Goal: Information Seeking & Learning: Understand process/instructions

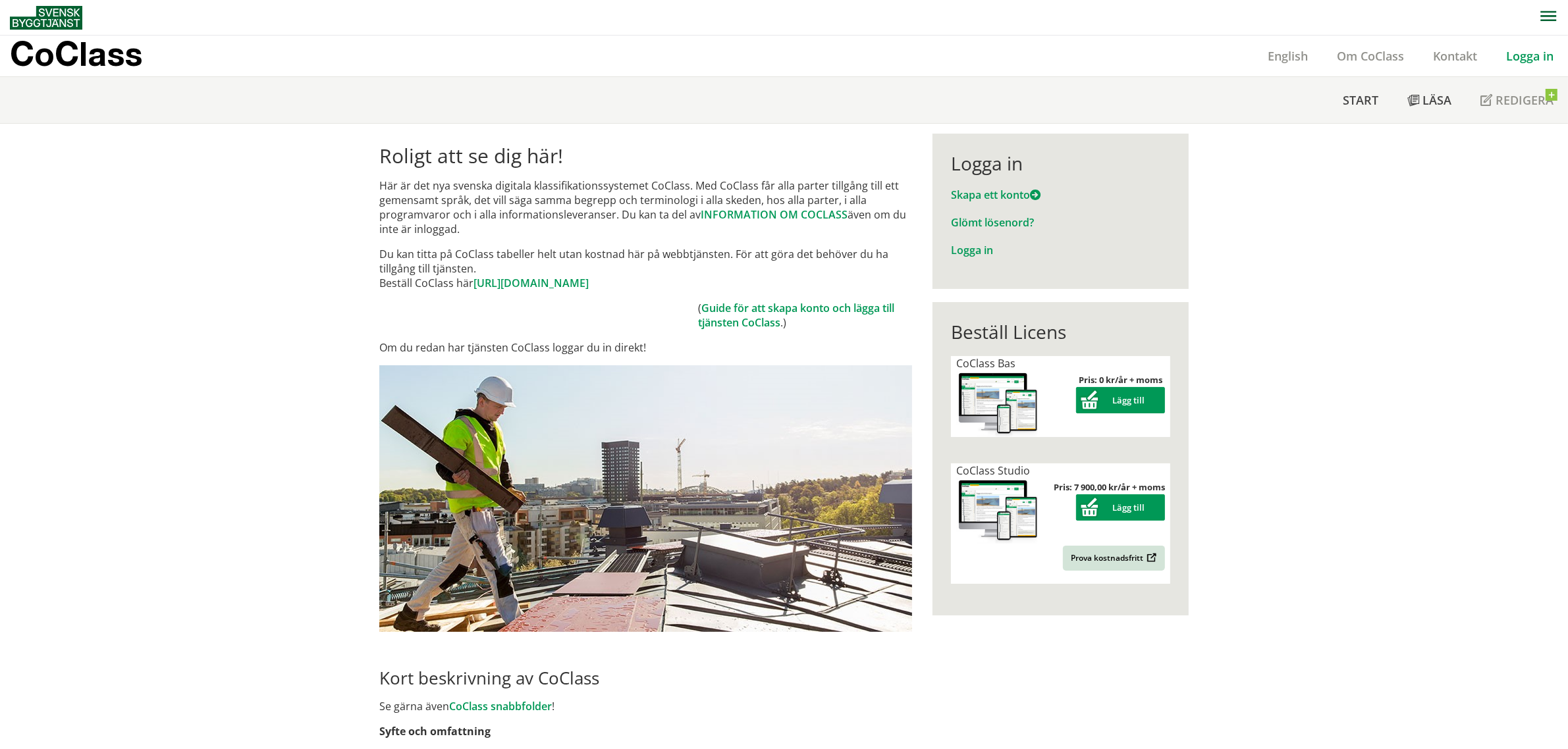
click at [1523, 57] on link "Logga in" at bounding box center [1529, 56] width 76 height 16
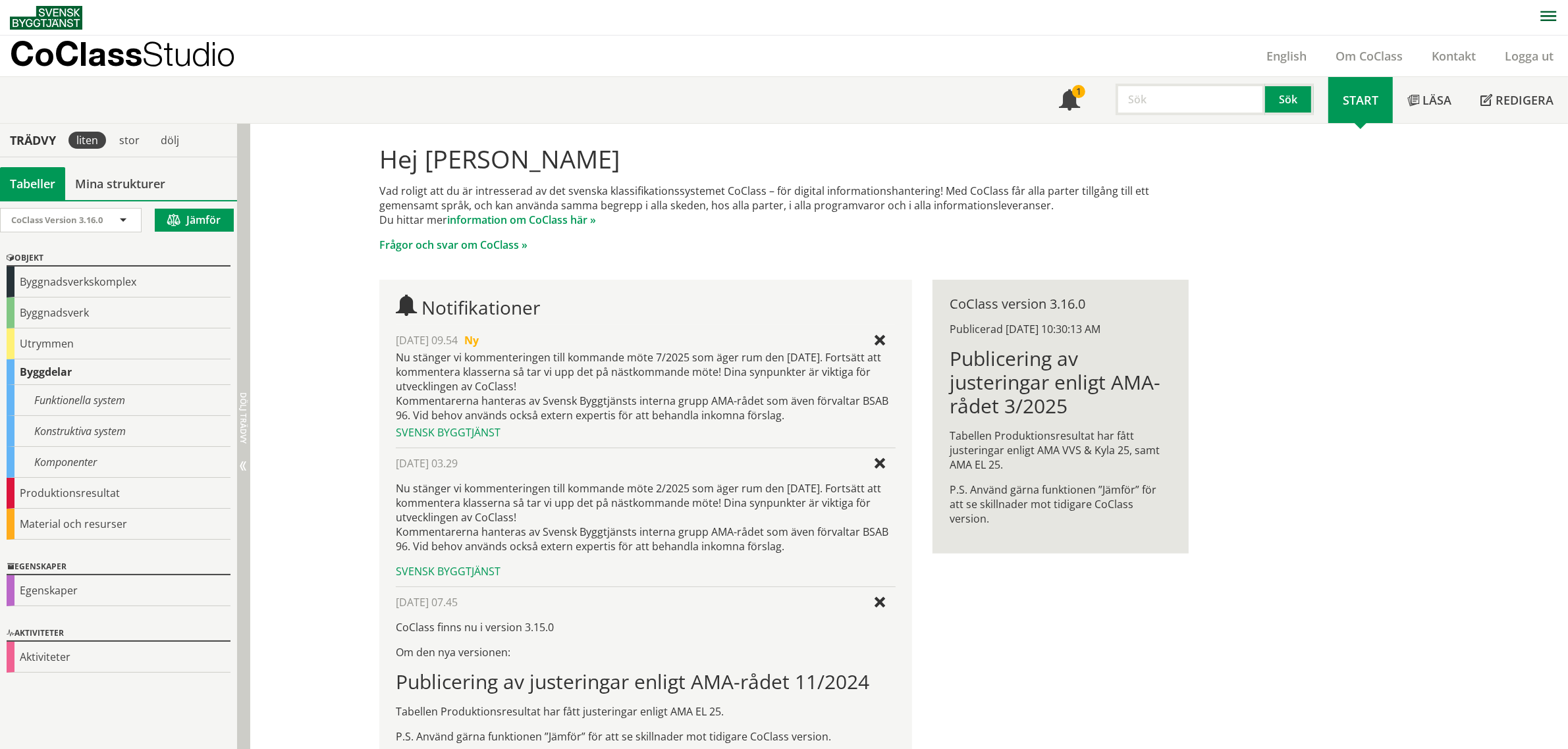
drag, startPoint x: 244, startPoint y: 284, endPoint x: 244, endPoint y: 301, distance: 17.0
click at [244, 301] on div "Dölj trädvy Visa trädvy" at bounding box center [243, 490] width 13 height 734
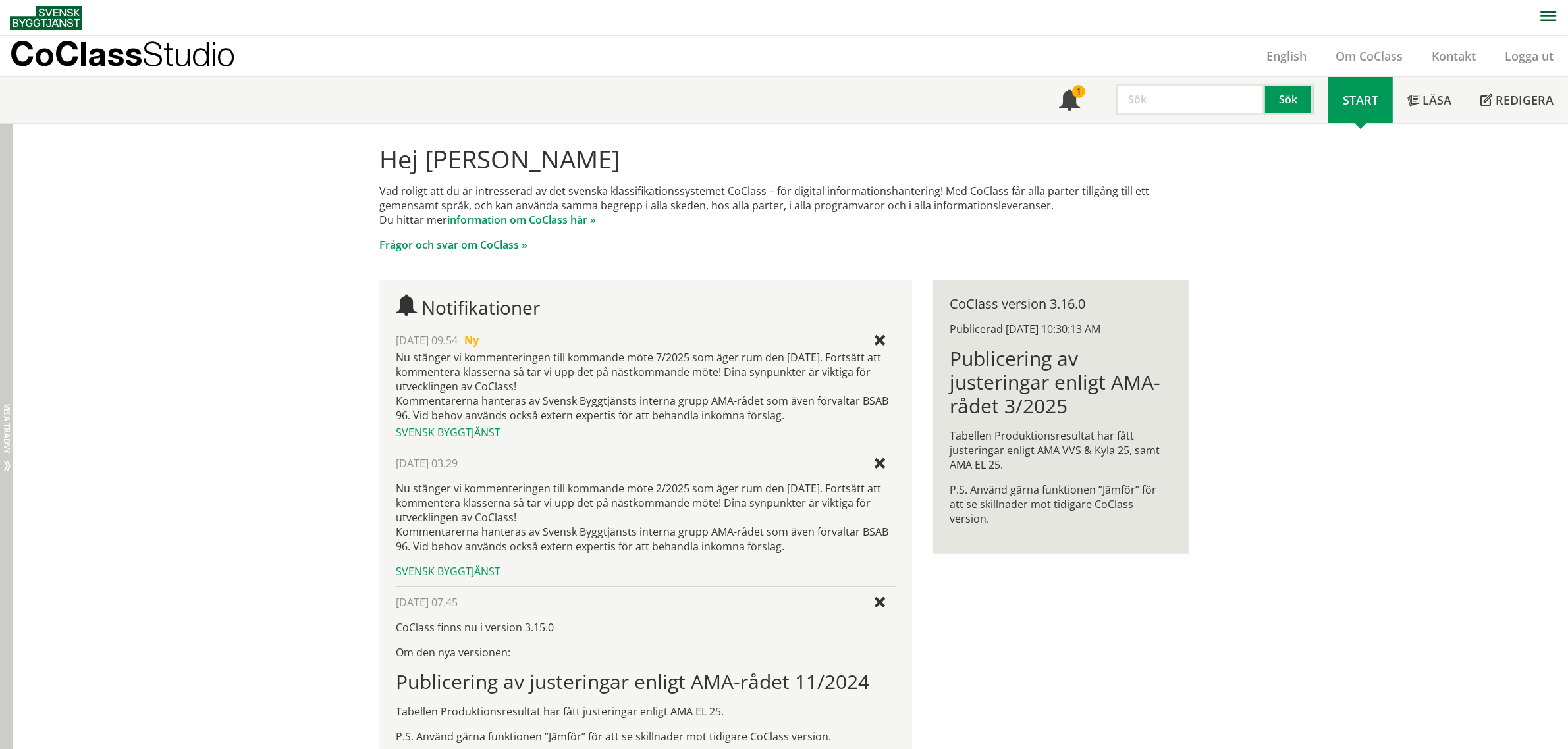
click at [5, 416] on span "Visa trädvy" at bounding box center [7, 429] width 8 height 49
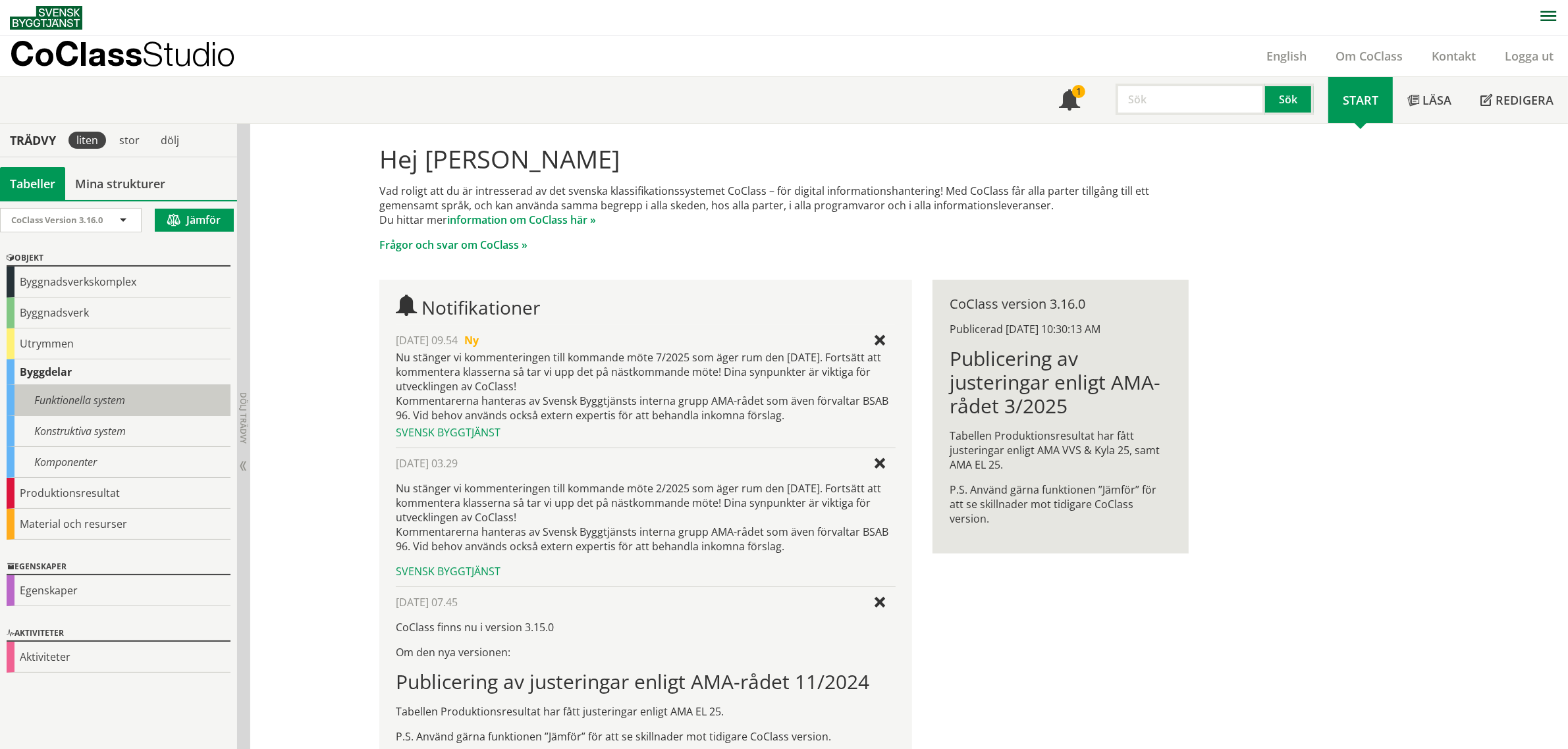
click at [150, 402] on div "Funktionella system" at bounding box center [119, 400] width 224 height 31
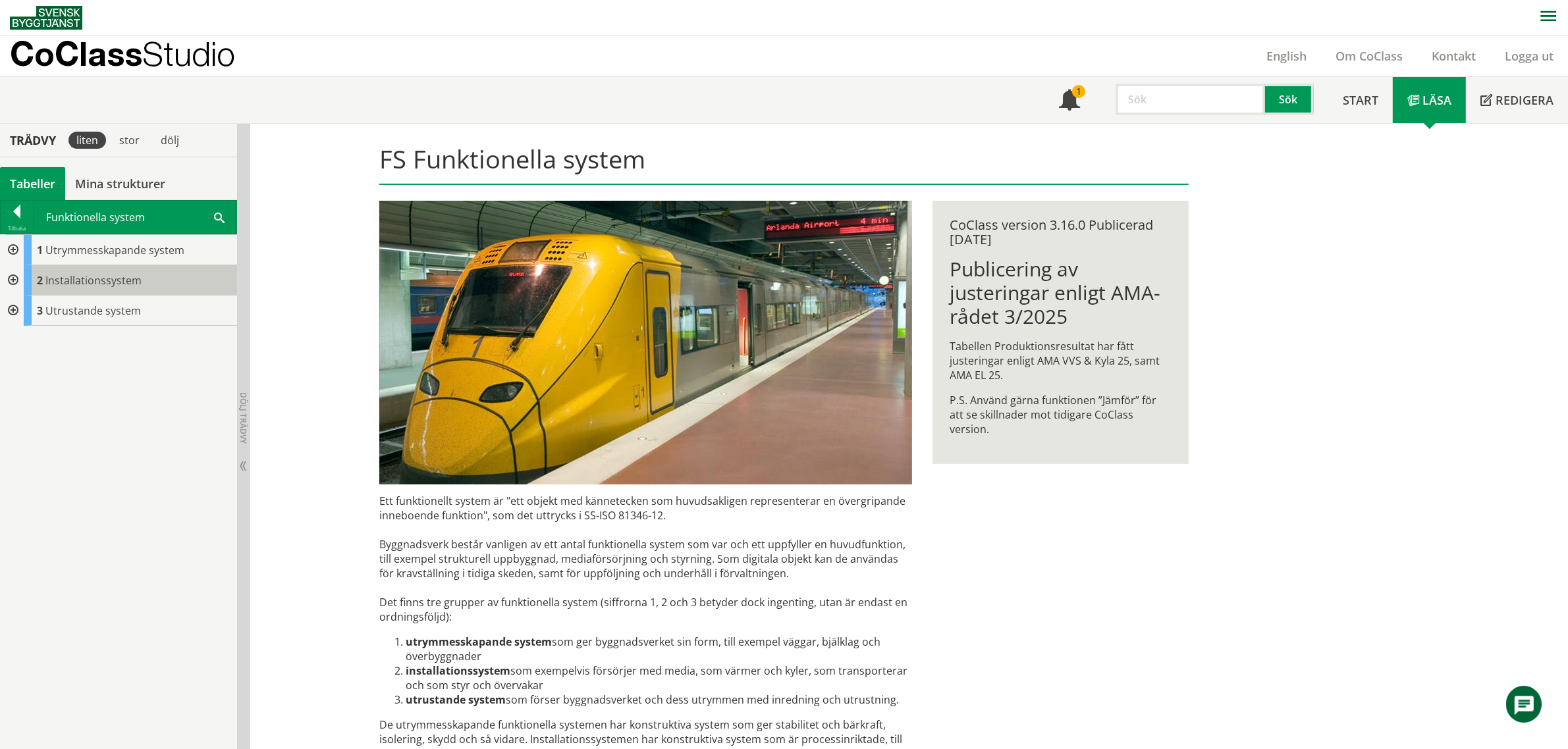
click at [103, 284] on span "Installationssystem" at bounding box center [93, 280] width 96 height 14
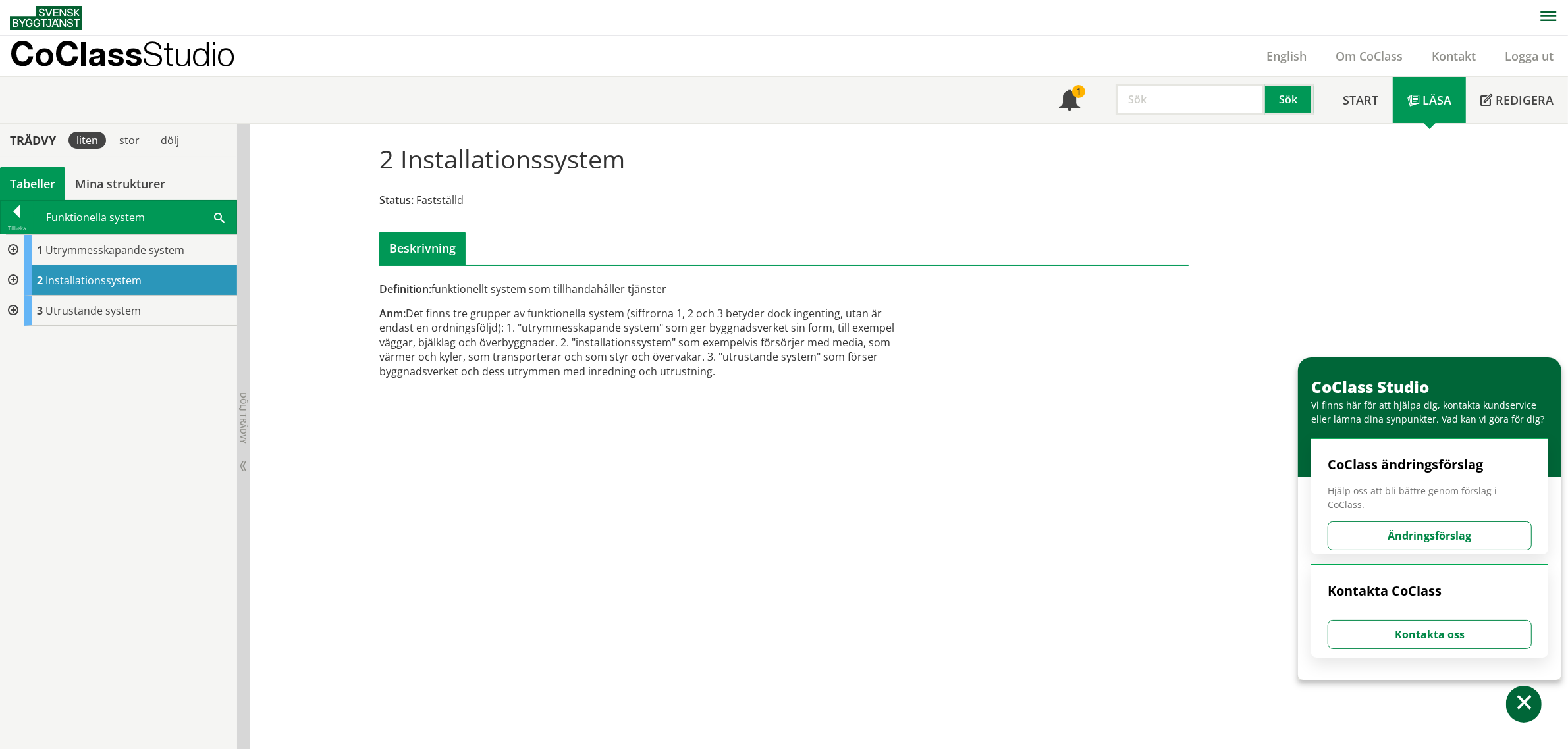
click at [8, 283] on div at bounding box center [12, 281] width 24 height 30
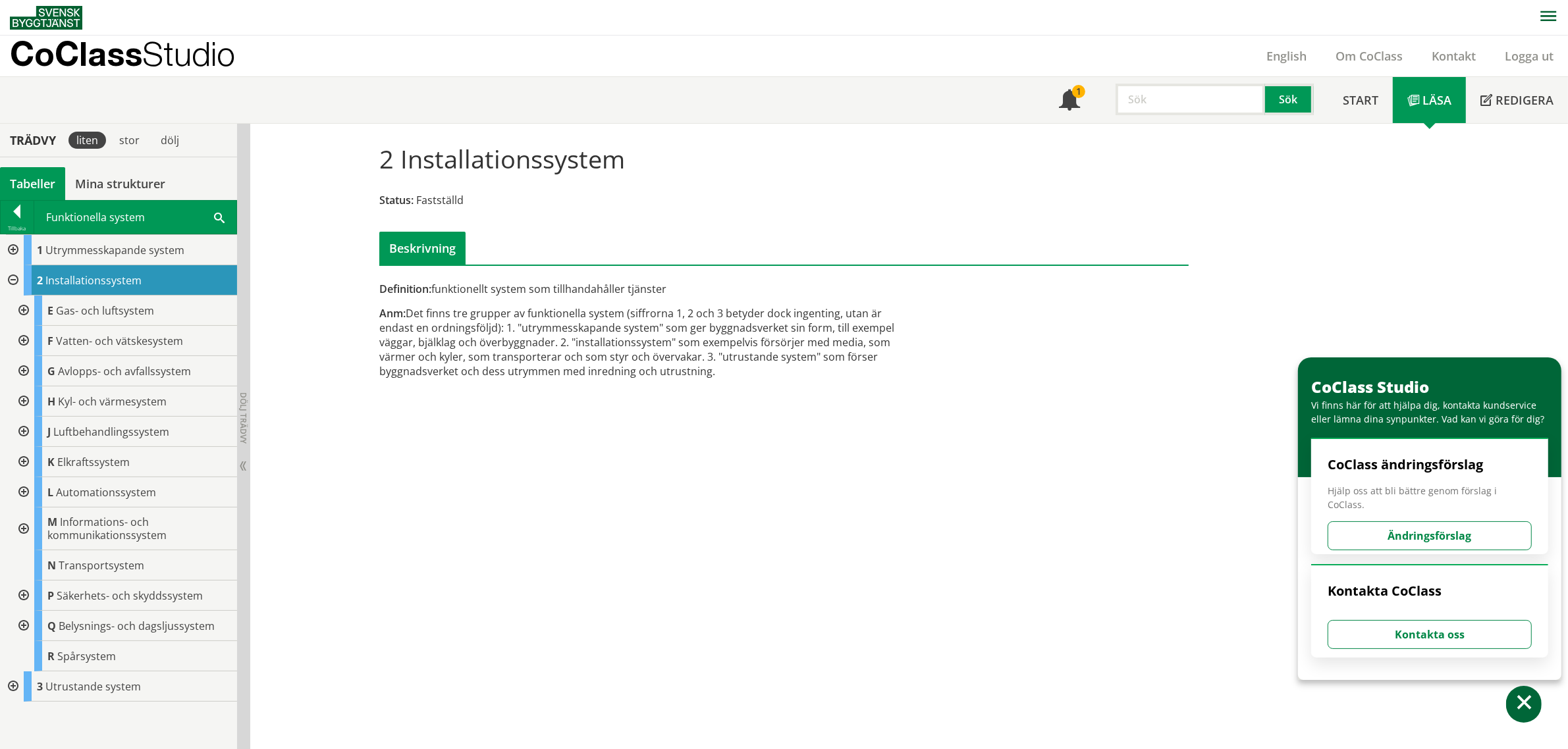
click at [24, 307] on div at bounding box center [22, 311] width 24 height 30
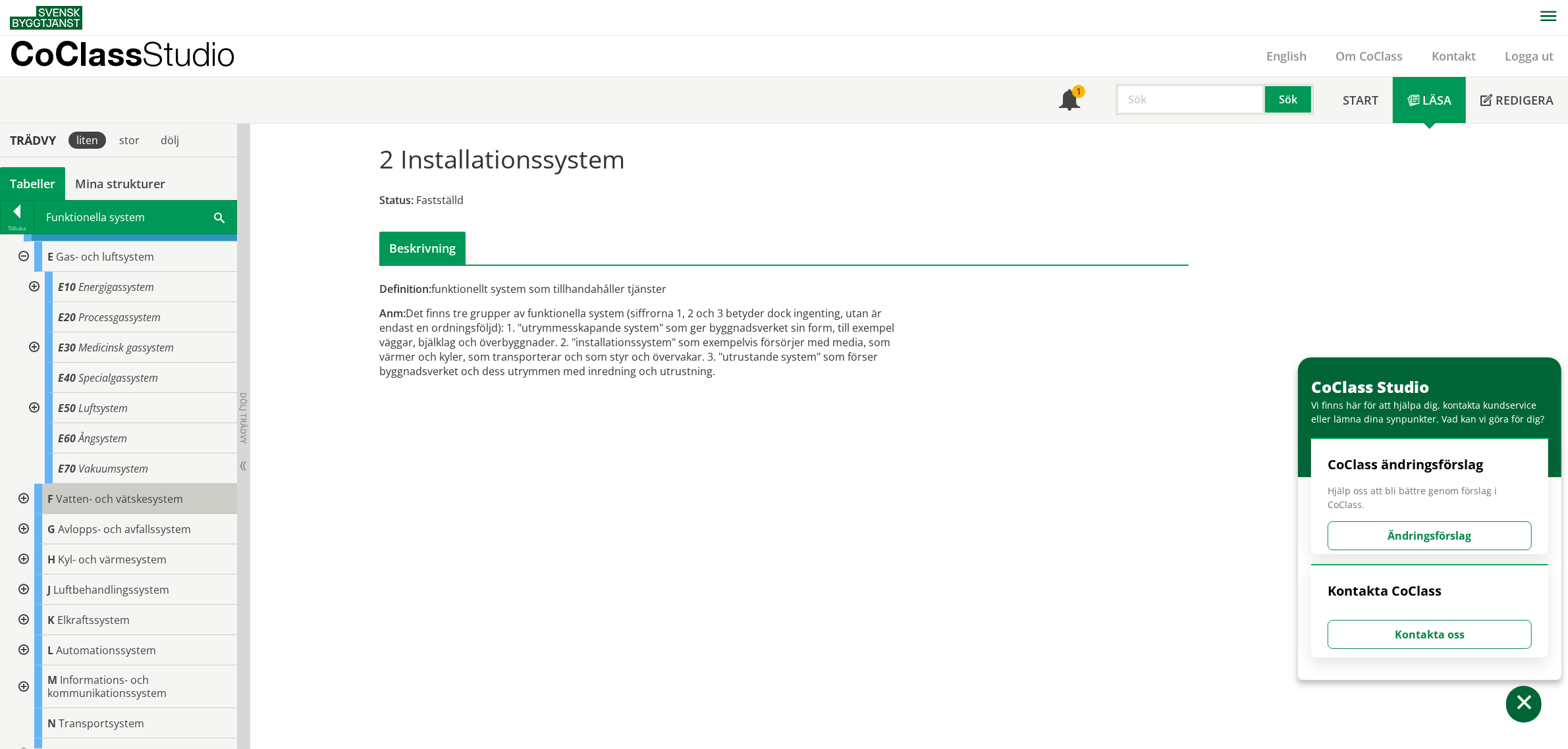
scroll to position [82, 0]
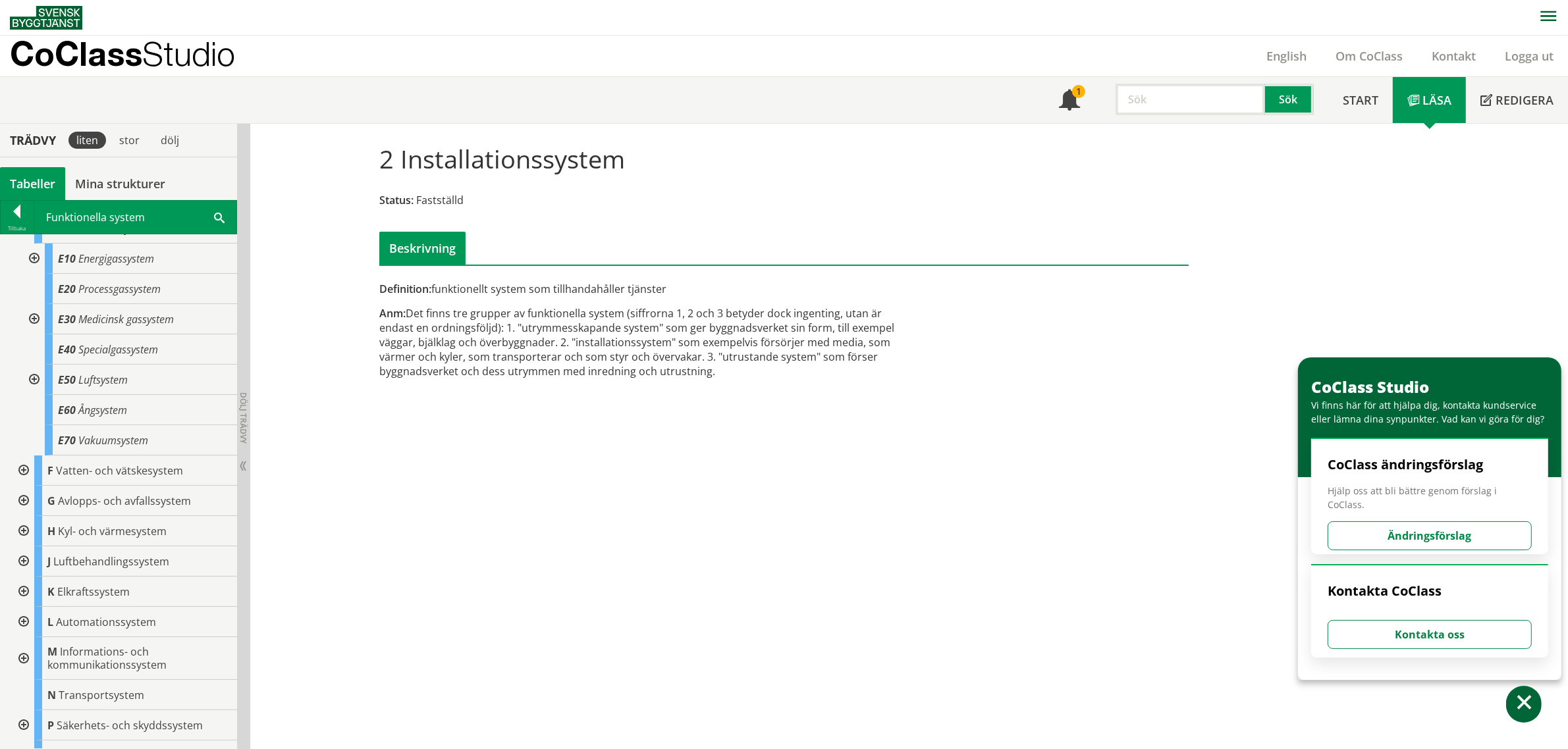
click at [20, 469] on div at bounding box center [22, 471] width 24 height 30
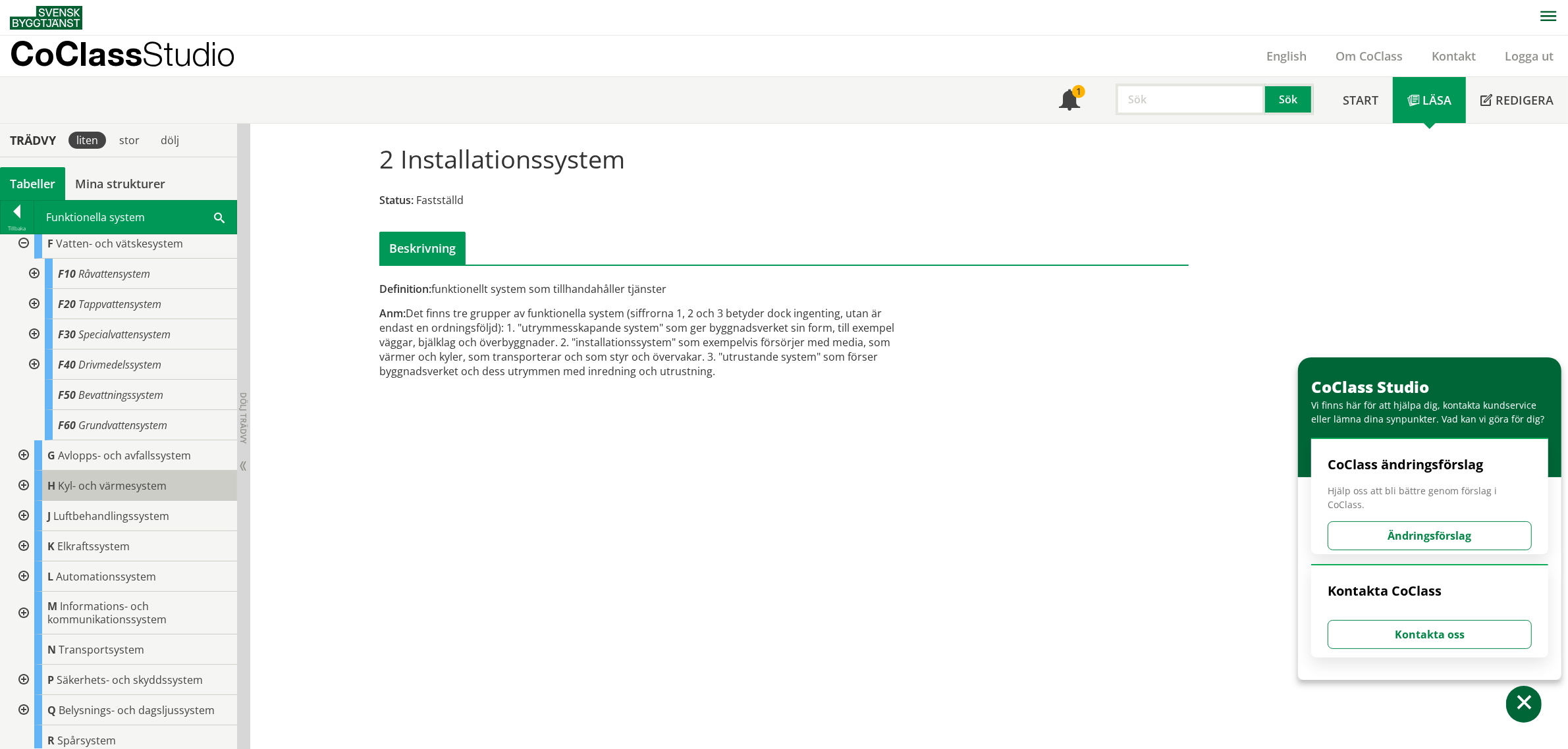
scroll to position [329, 0]
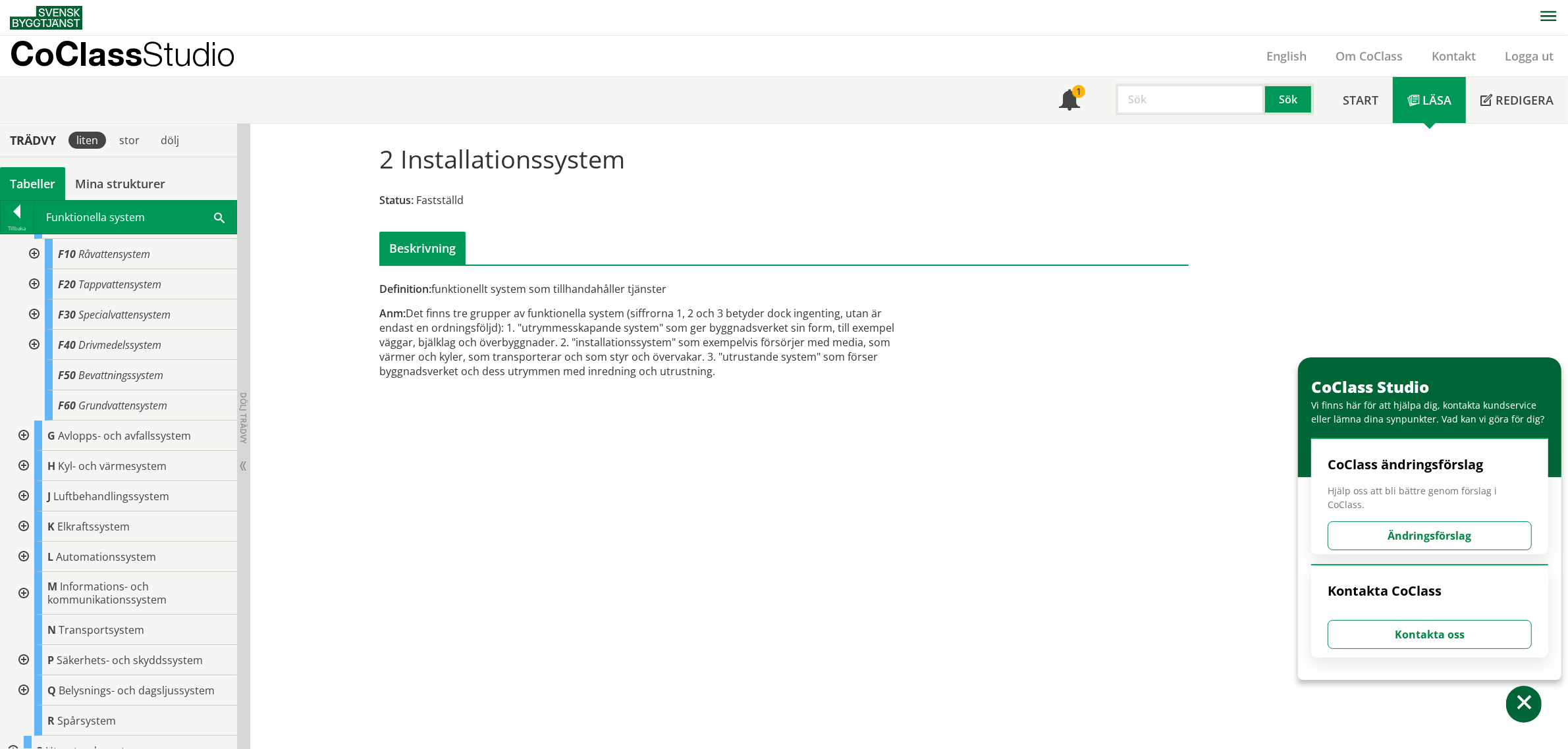
click at [23, 432] on div at bounding box center [22, 436] width 24 height 30
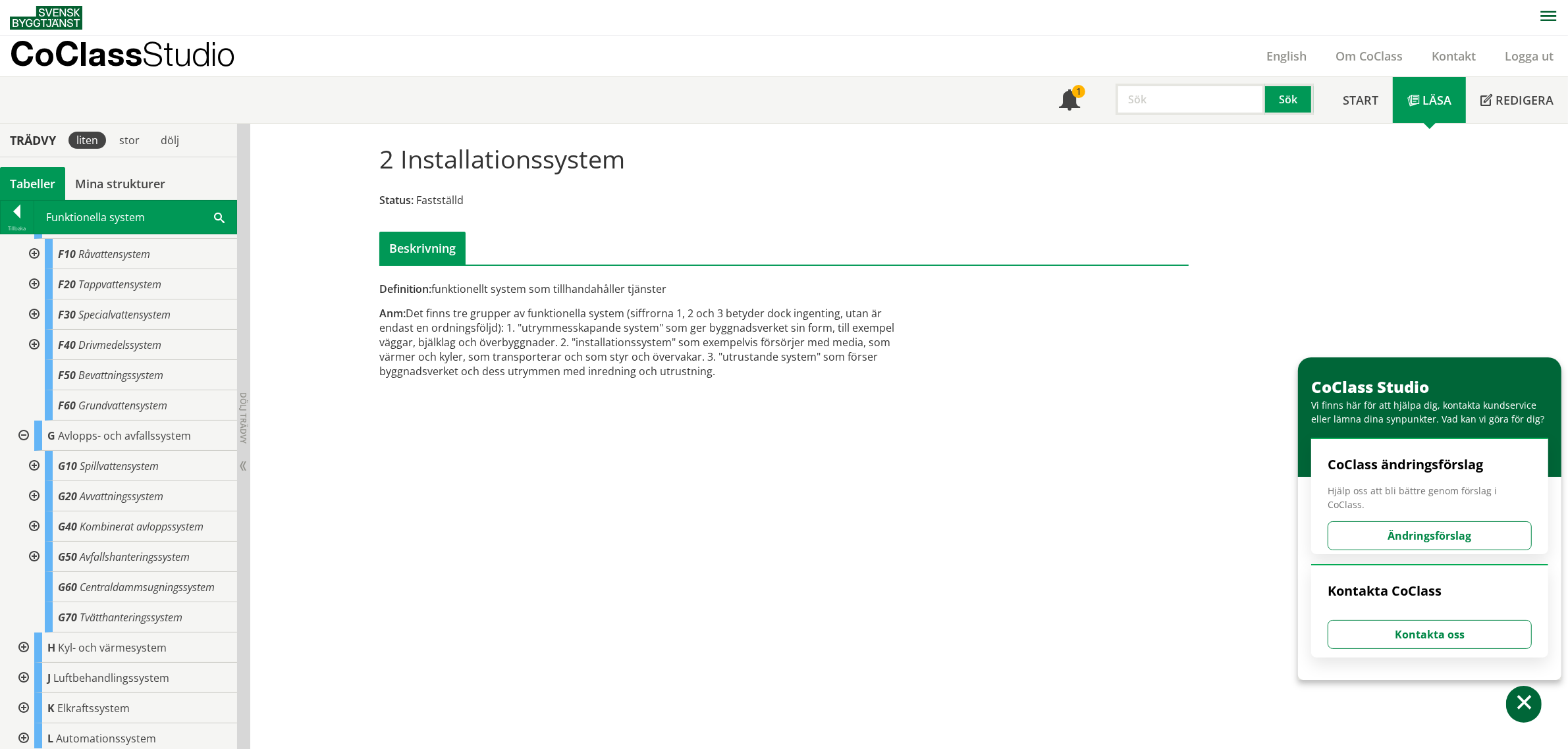
click at [1123, 600] on div "2 Installationssystem Status: Fastställd Beskrivning Definition: funktionellt s…" at bounding box center [909, 436] width 1318 height 626
click at [1536, 706] on button at bounding box center [1523, 704] width 36 height 37
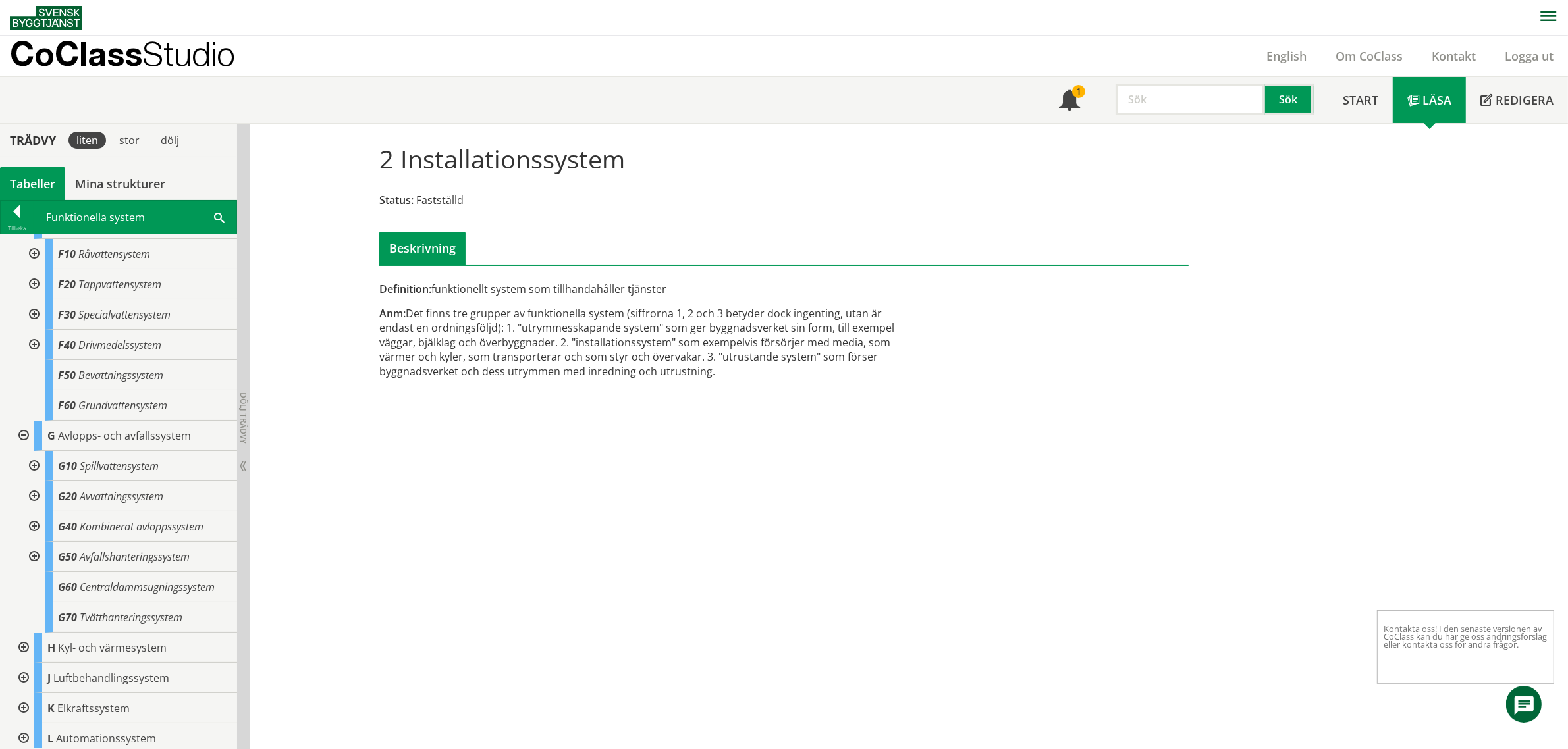
click at [867, 548] on div "2 Installationssystem Status: Fastställd Beskrivning Definition: funktionellt s…" at bounding box center [909, 436] width 1318 height 626
click at [394, 416] on div "2 Installationssystem Status: Fastställd Beskrivning Definition: funktionellt s…" at bounding box center [909, 436] width 1318 height 626
click at [351, 176] on div "2 Installationssystem Status: Fastställd Beskrivning Definition: funktionellt s…" at bounding box center [909, 436] width 1318 height 626
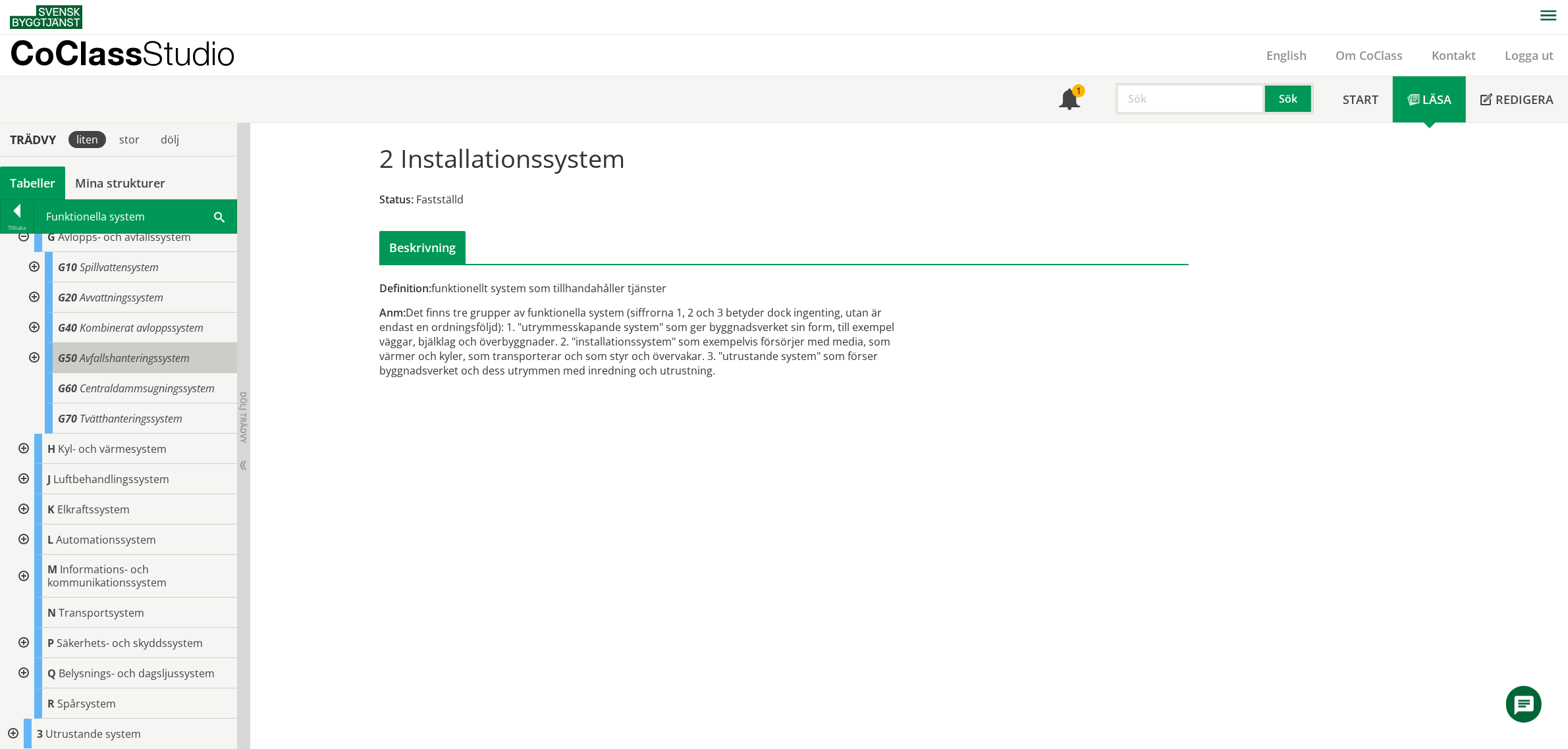
scroll to position [0, 0]
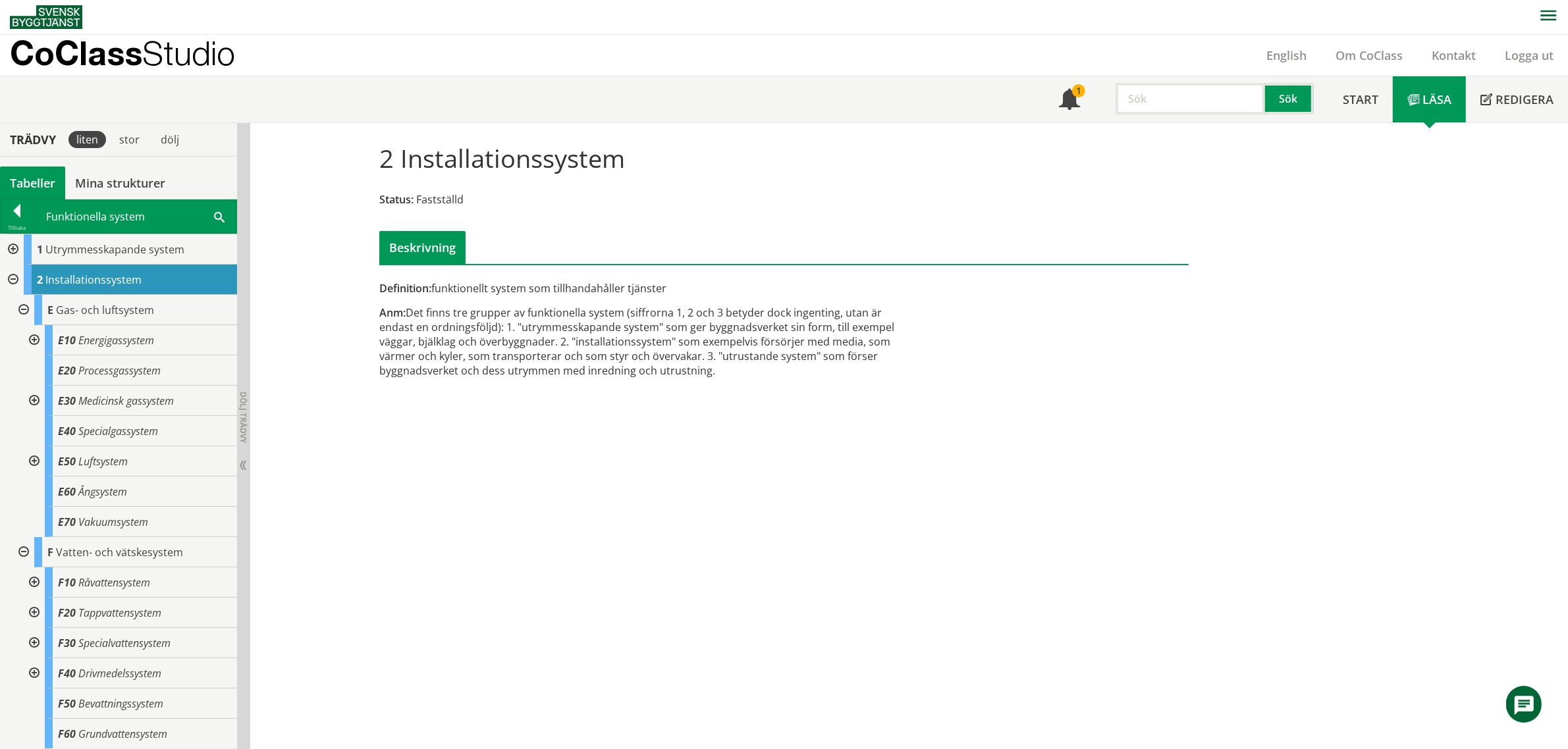
click at [13, 185] on div "Tabeller" at bounding box center [32, 183] width 65 height 33
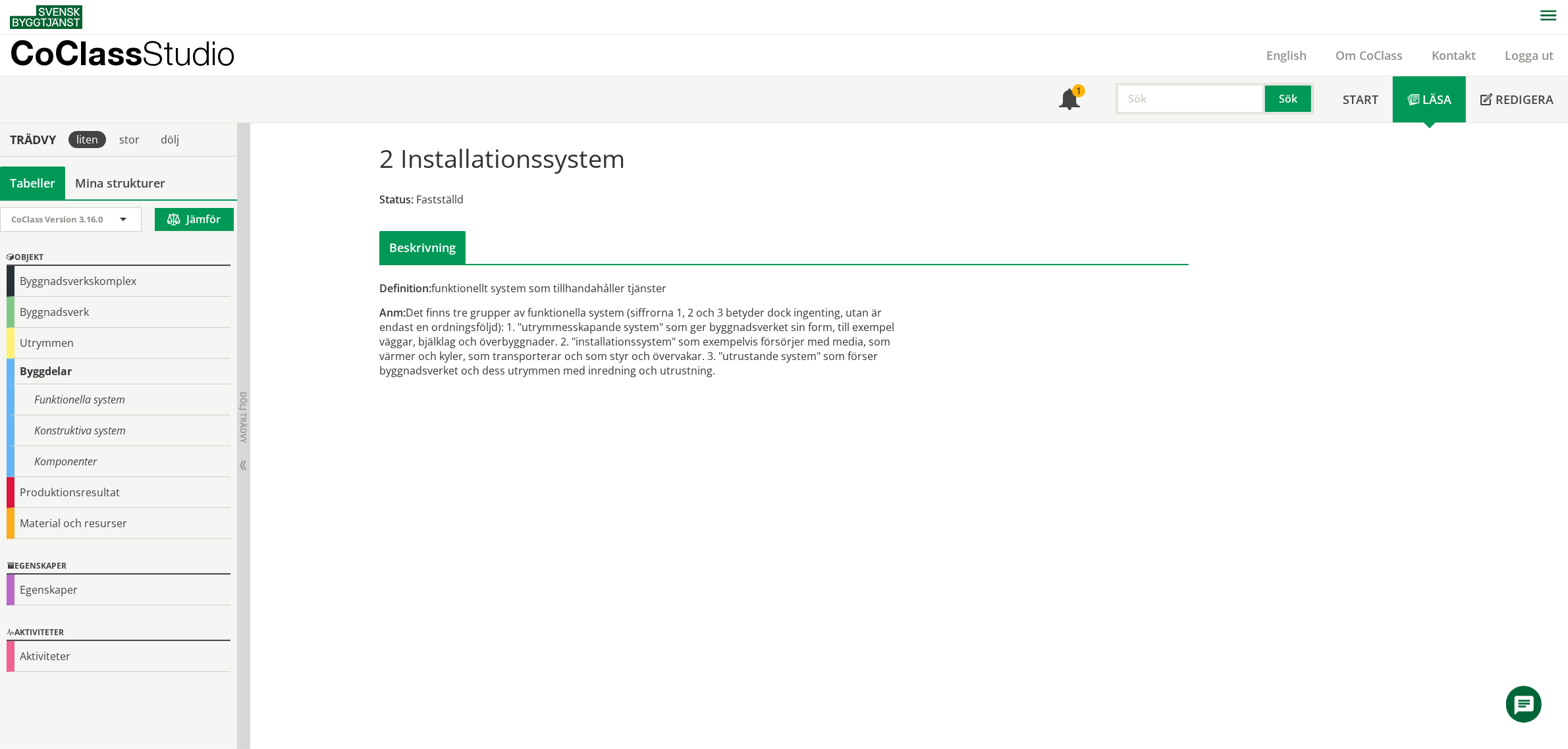
click at [19, 185] on div "Tabeller" at bounding box center [32, 183] width 65 height 33
click at [1549, 20] on icon "button" at bounding box center [1547, 15] width 16 height 10
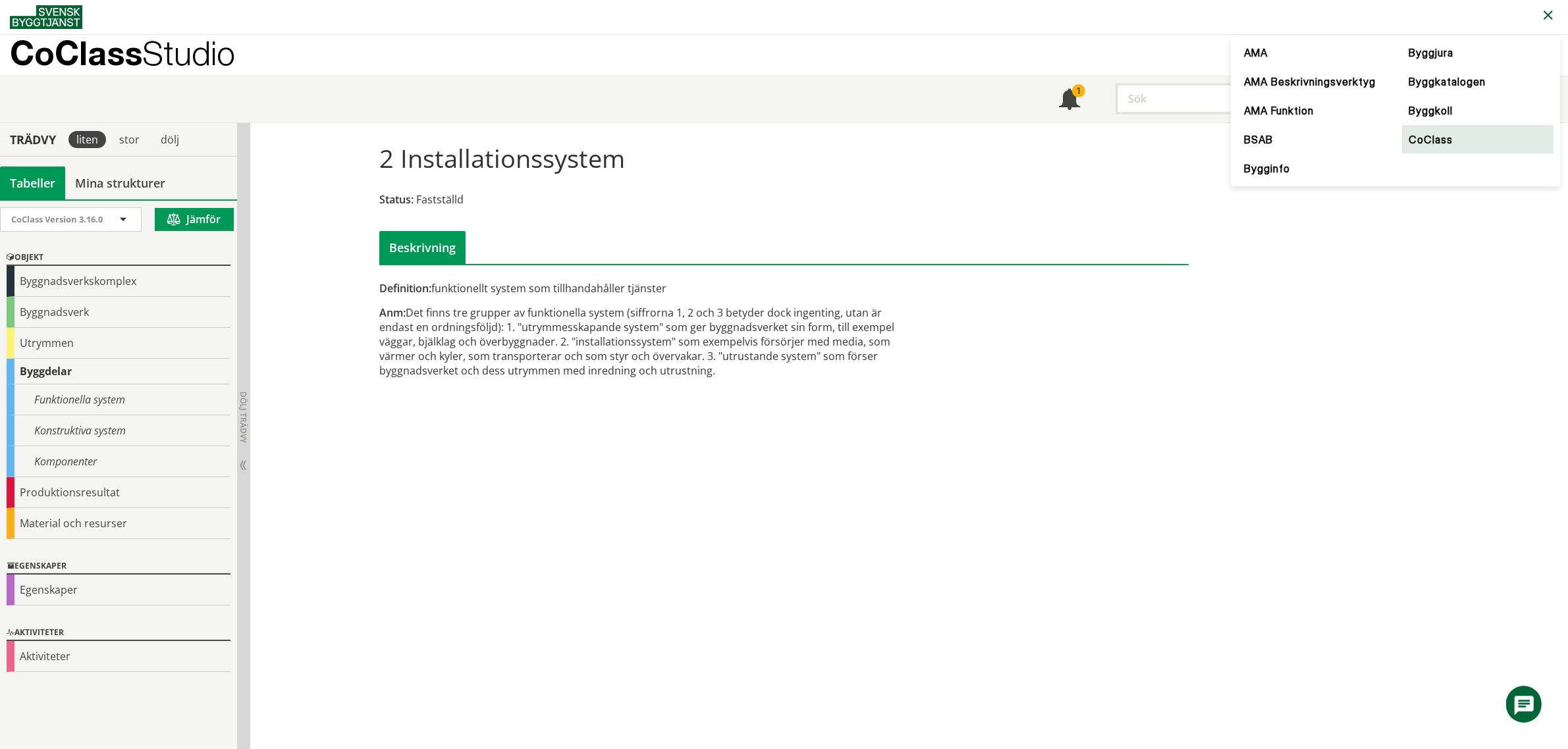
click at [1445, 139] on link "CoClass" at bounding box center [1477, 139] width 152 height 29
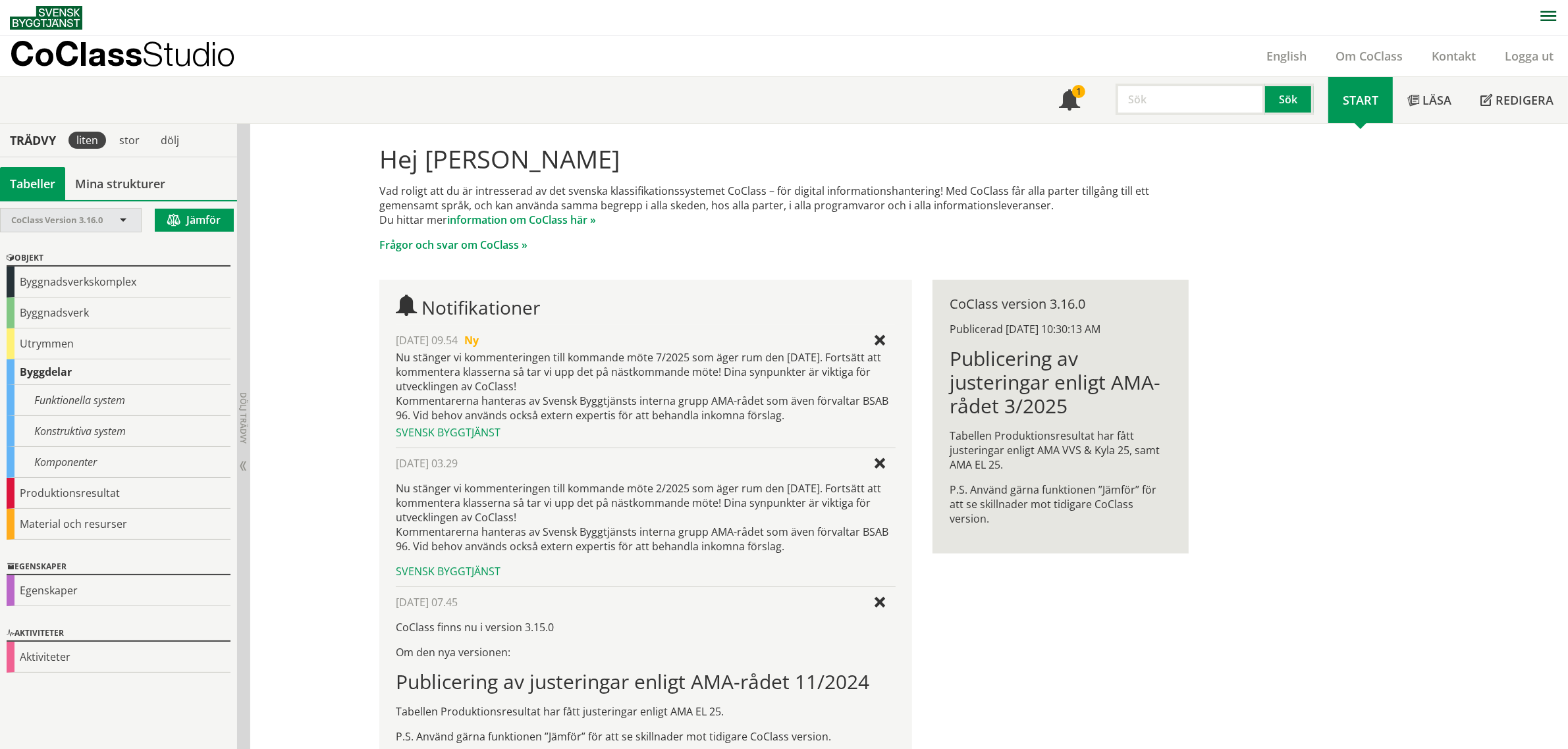
click at [81, 215] on span "CoClass Version 3.16.0" at bounding box center [56, 219] width 91 height 12
click at [1404, 316] on div "Hej Tommy Lindeberg Vad roligt att du är intresserad av det svenska klassifikat…" at bounding box center [909, 490] width 1318 height 734
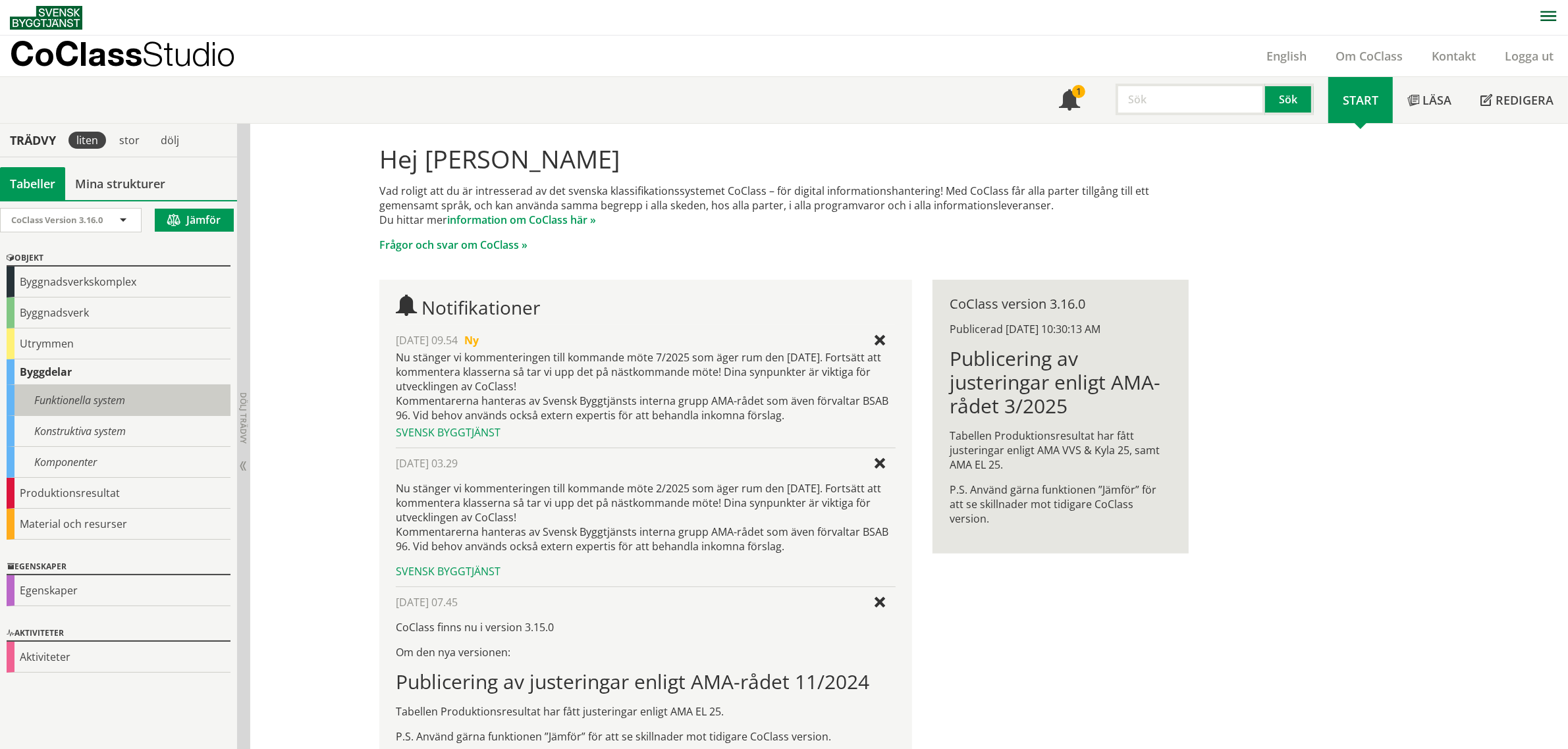
click at [125, 397] on div "Funktionella system" at bounding box center [119, 400] width 224 height 31
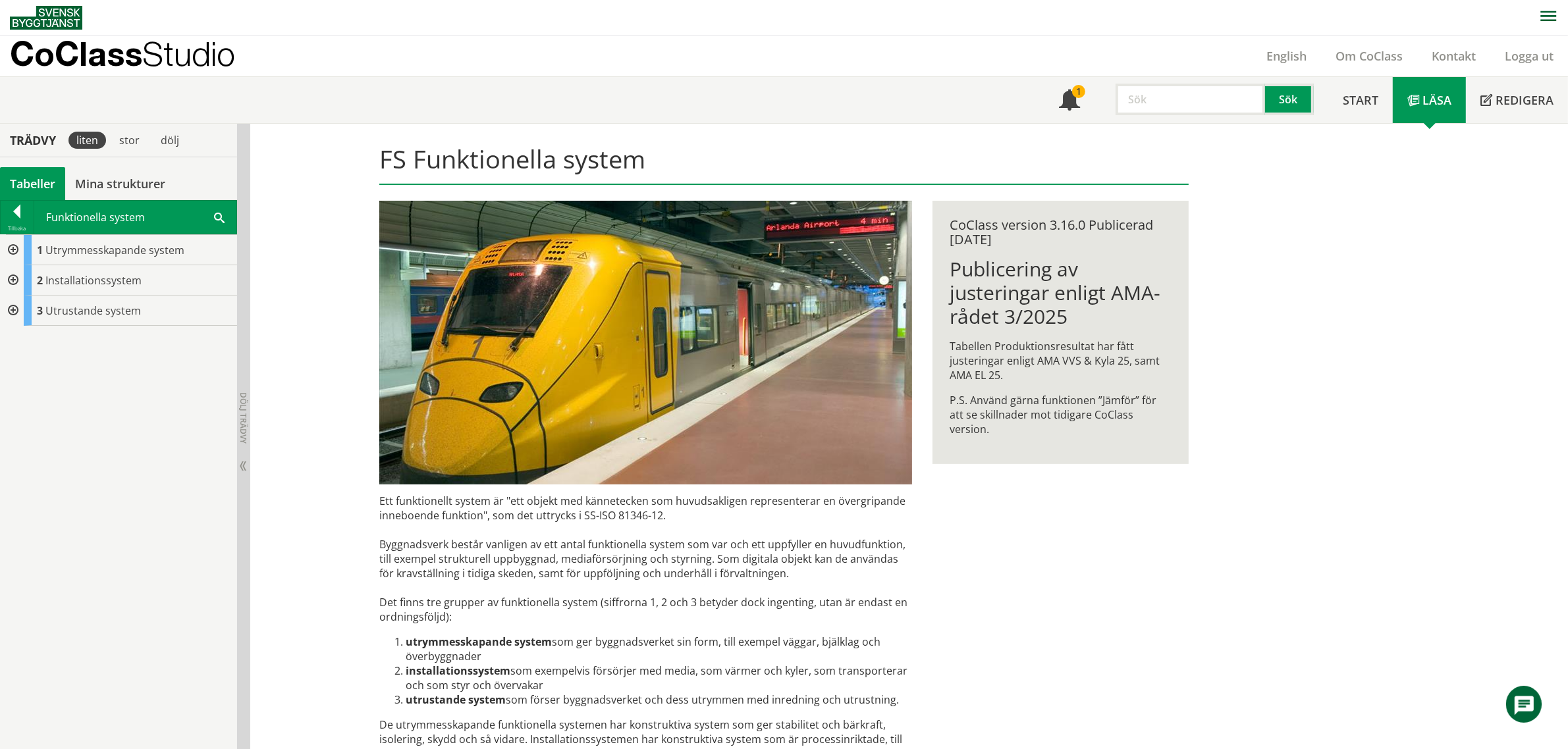
click at [10, 309] on div at bounding box center [12, 311] width 24 height 30
click at [10, 287] on div at bounding box center [12, 281] width 24 height 30
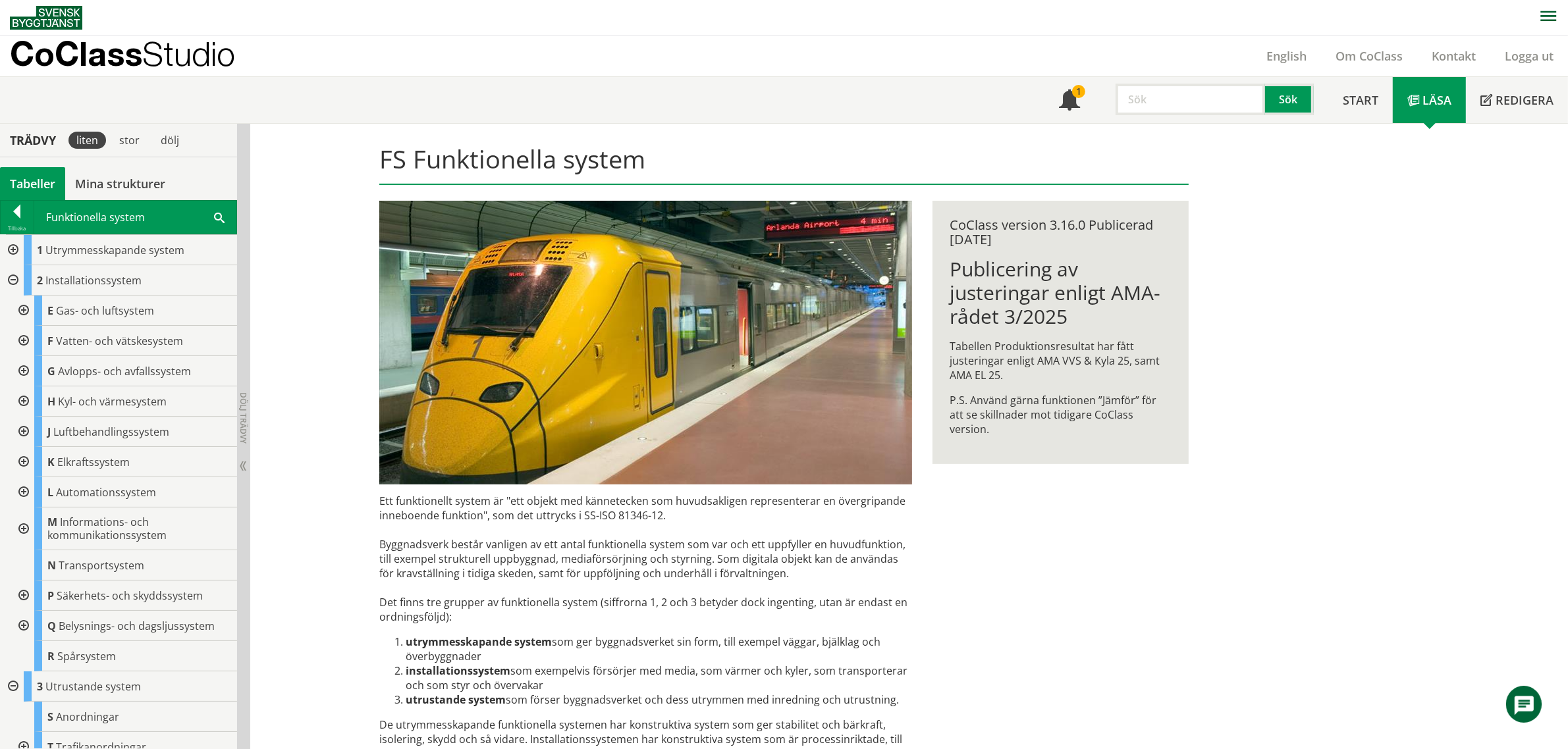
click at [20, 244] on div at bounding box center [12, 250] width 24 height 30
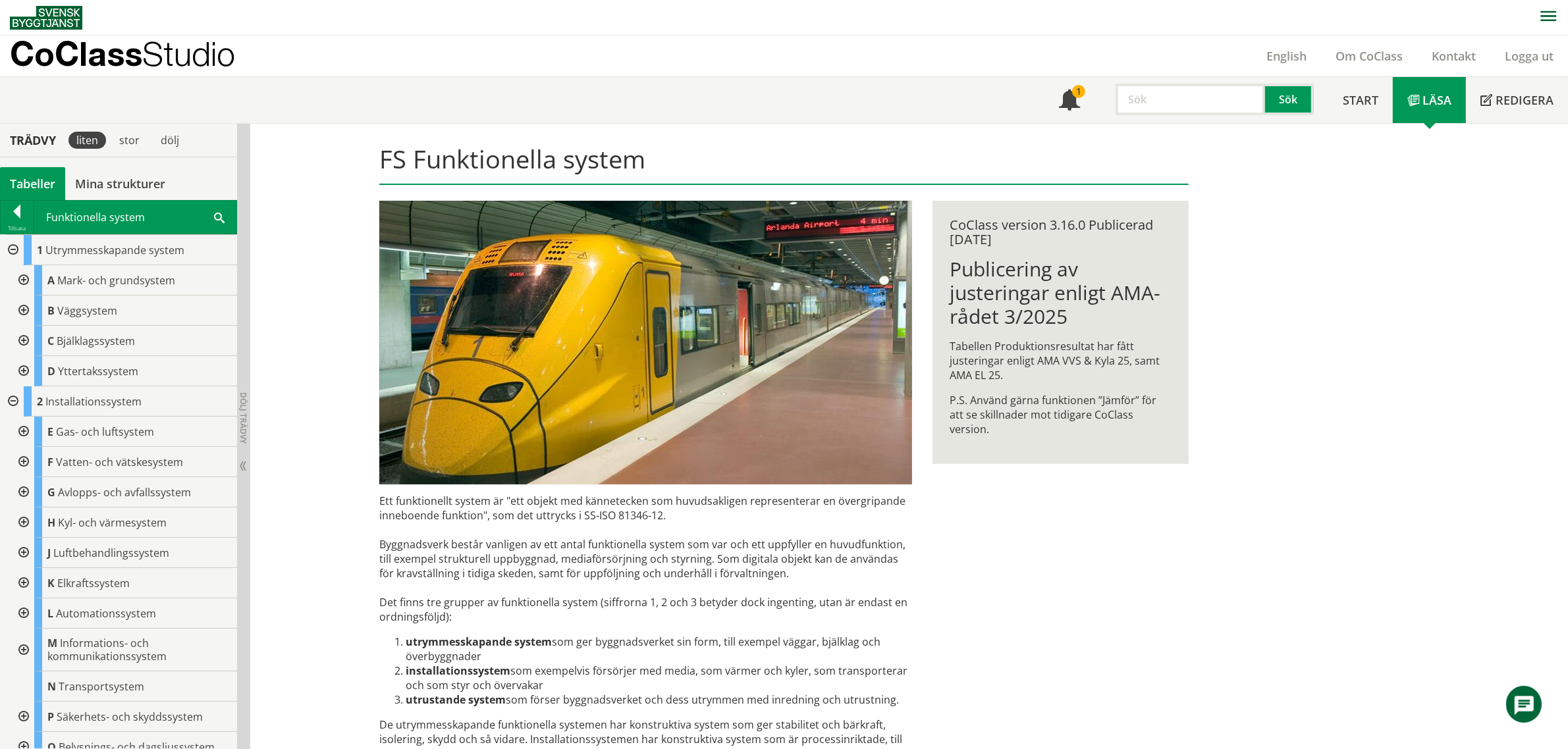
click at [16, 246] on div at bounding box center [12, 250] width 24 height 30
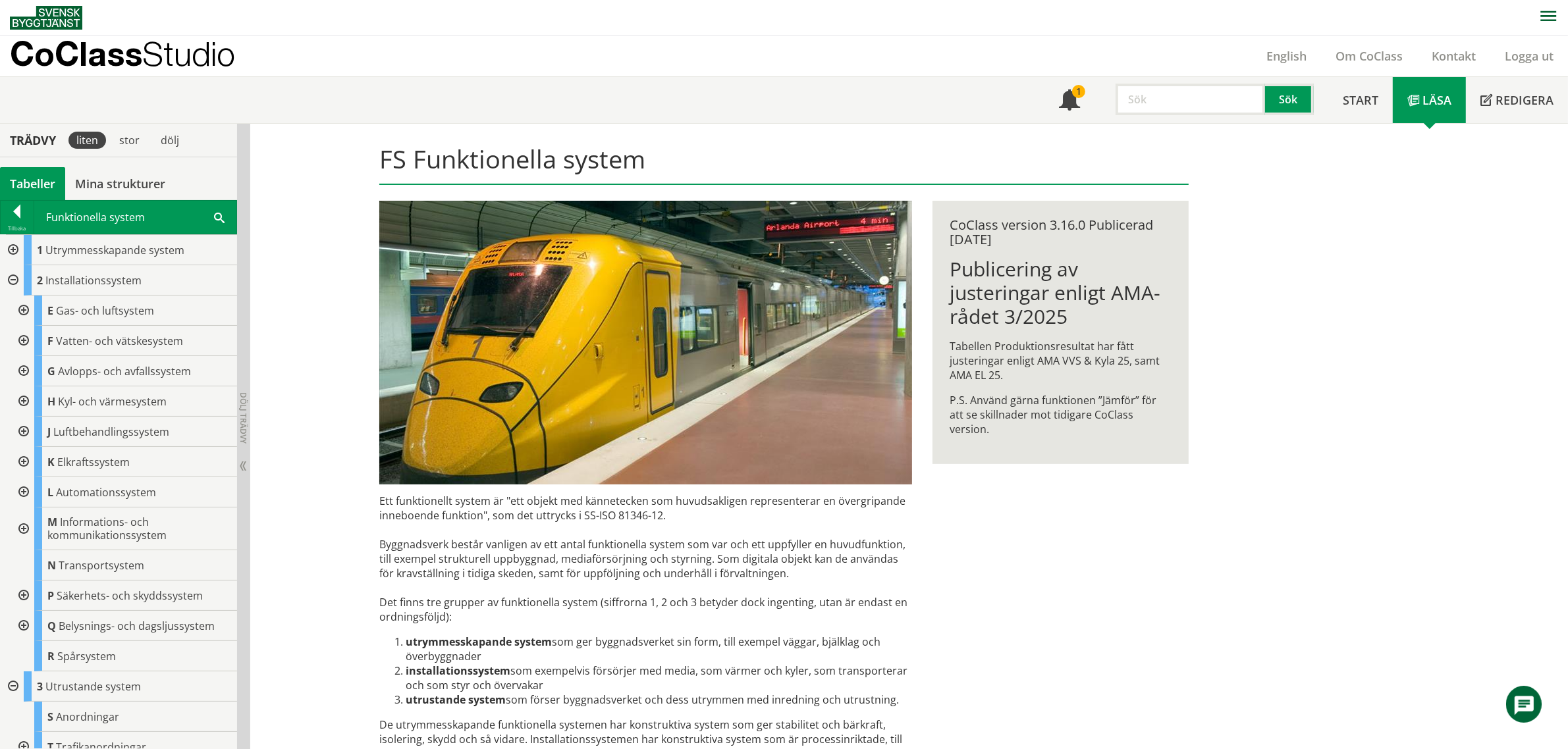
click at [13, 679] on div at bounding box center [12, 687] width 24 height 30
click at [1528, 107] on link "Redigera" at bounding box center [1517, 99] width 102 height 46
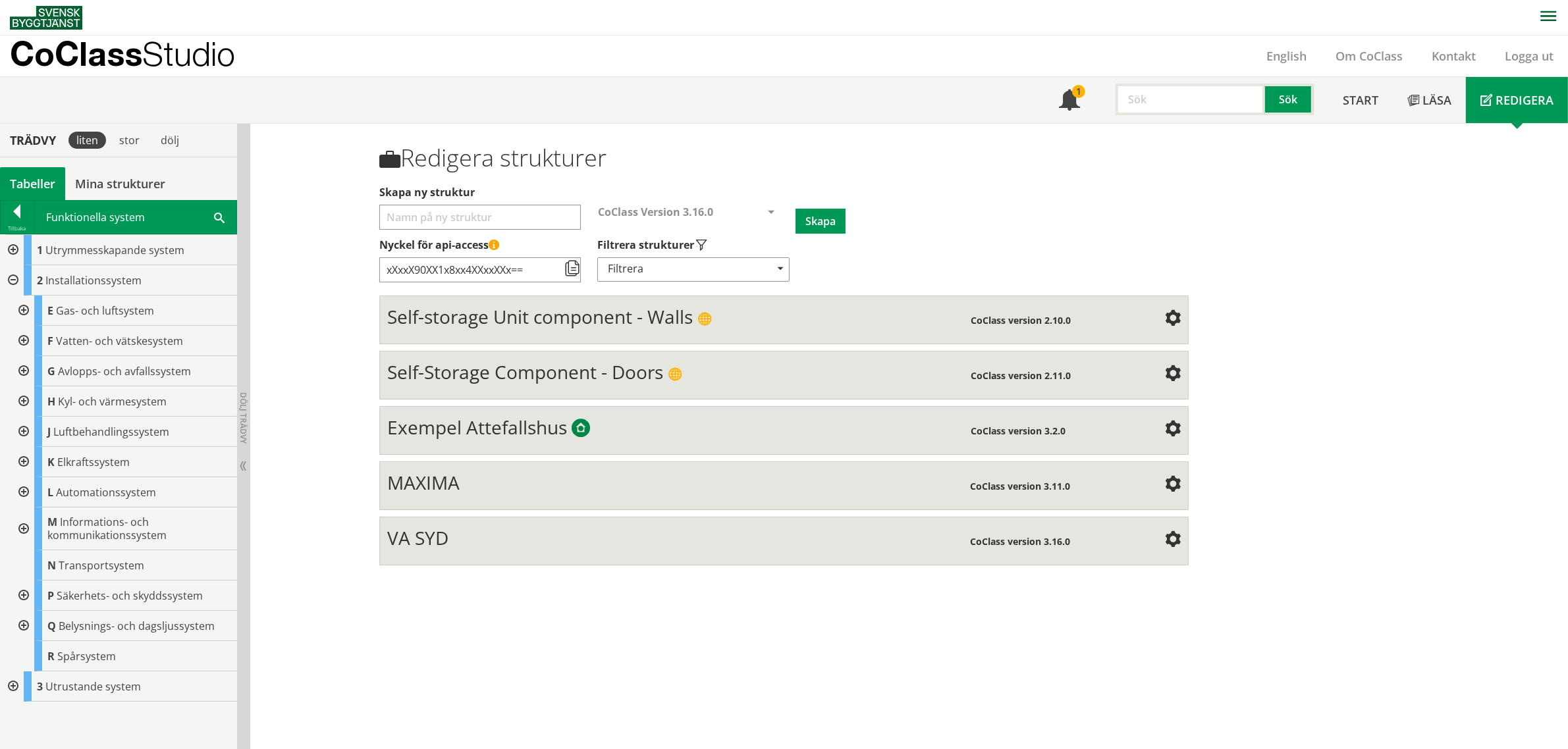
click at [1440, 245] on div "Redigera strukturer Skapa ny struktur CoClass Version 3.16.0 CoClass Version 3.…" at bounding box center [909, 436] width 1318 height 626
click at [1172, 482] on span at bounding box center [1172, 485] width 16 height 16
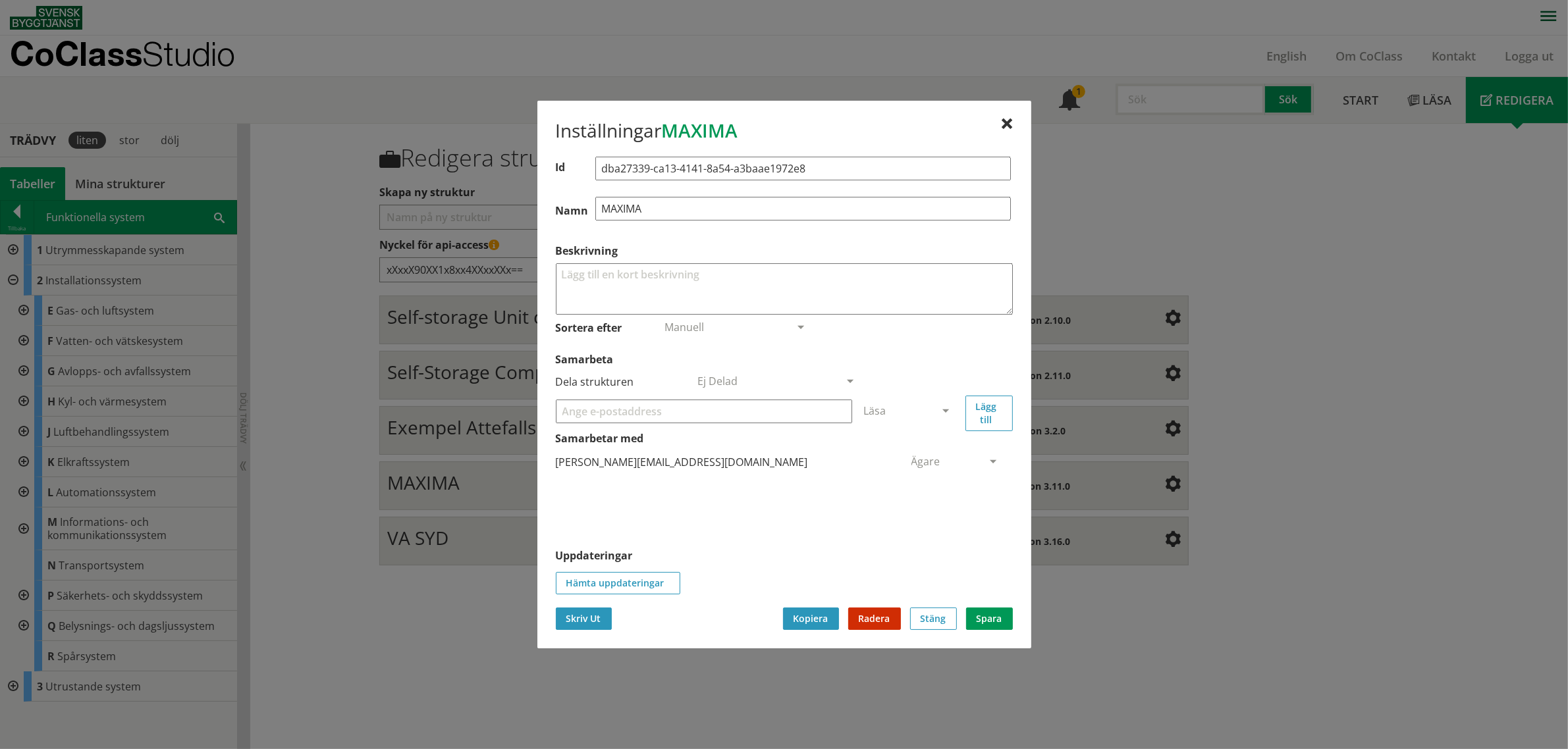
click at [589, 626] on button "Skriv Ut" at bounding box center [584, 619] width 56 height 23
click at [924, 623] on button "Stäng" at bounding box center [933, 619] width 47 height 23
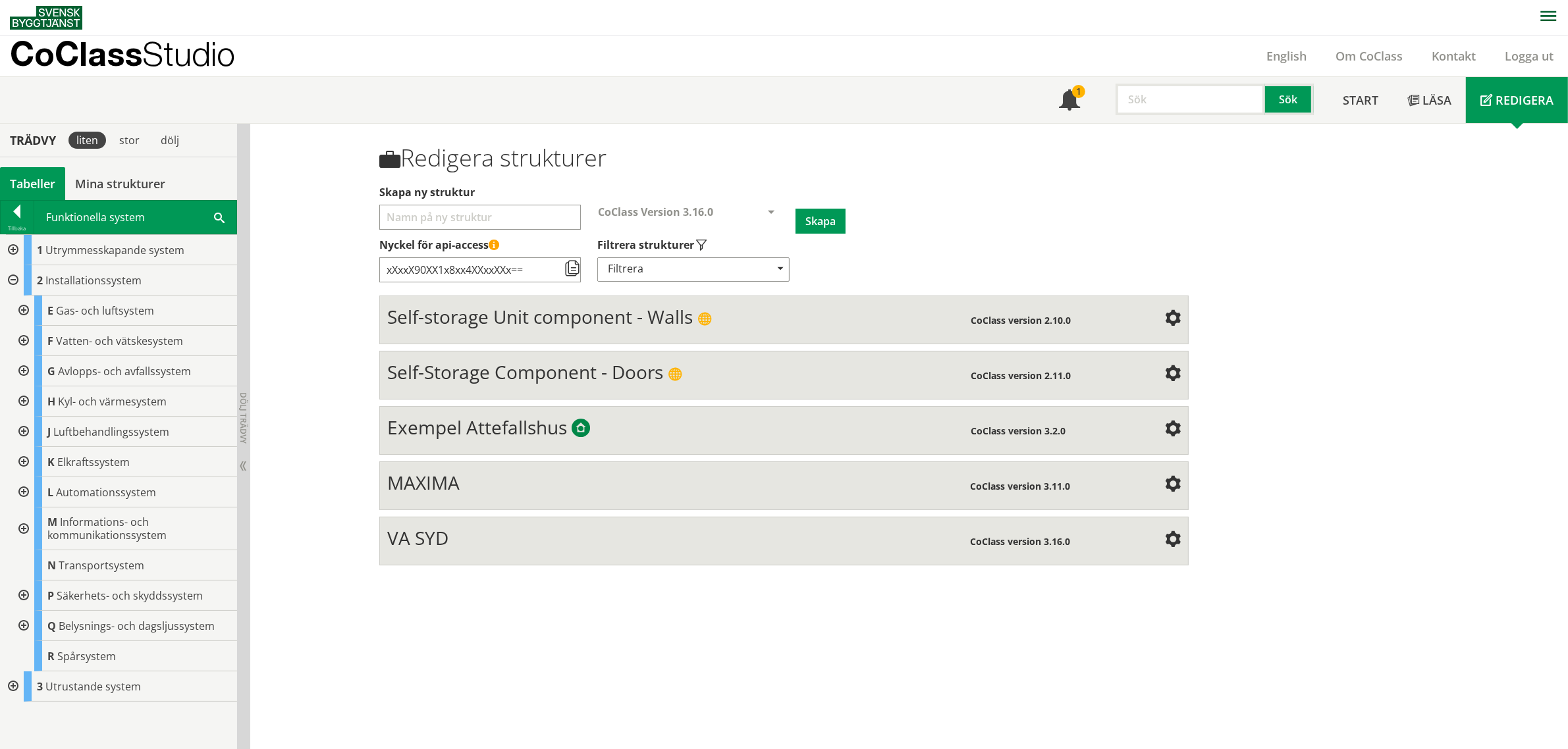
click at [8, 250] on div at bounding box center [12, 250] width 24 height 30
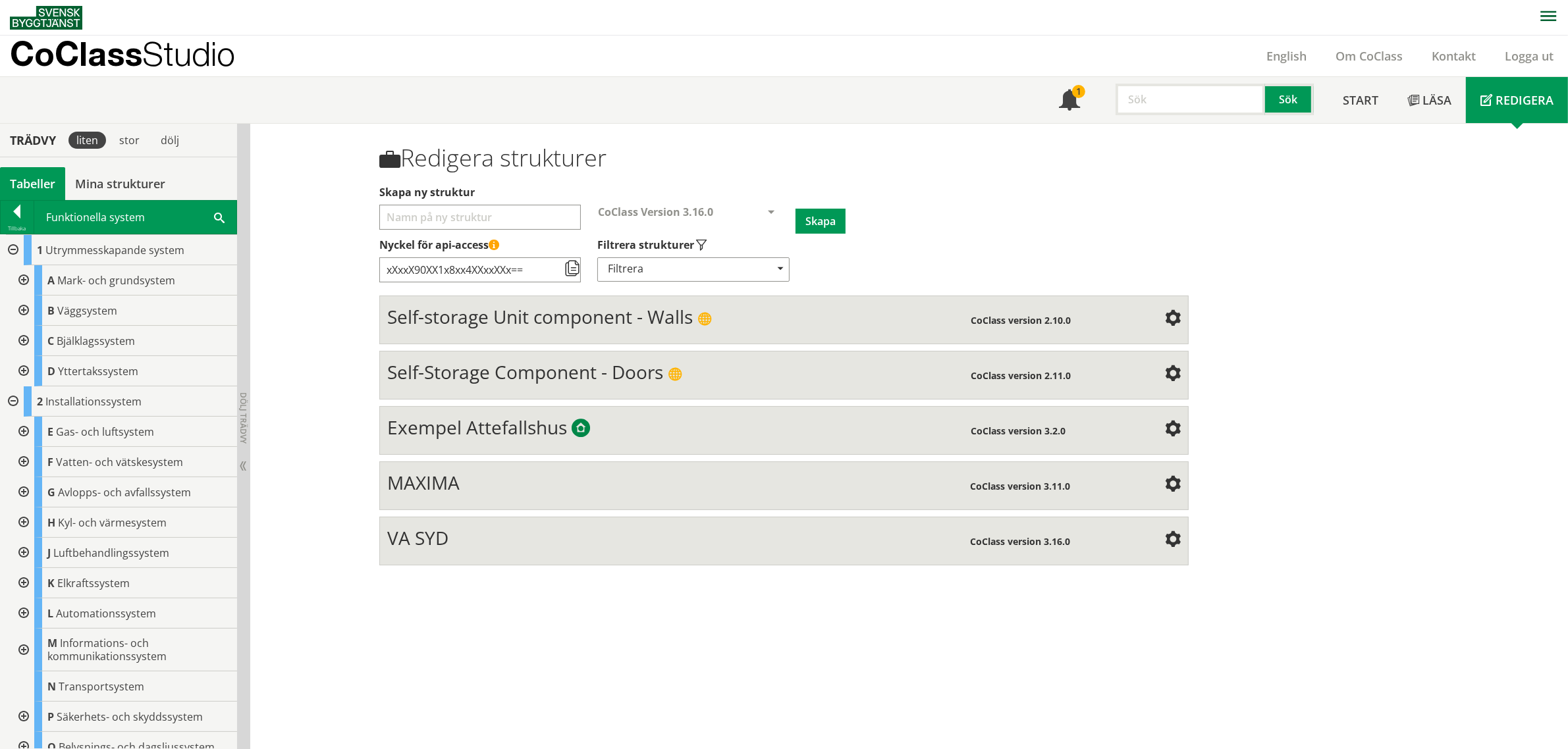
click at [30, 433] on div at bounding box center [22, 431] width 24 height 30
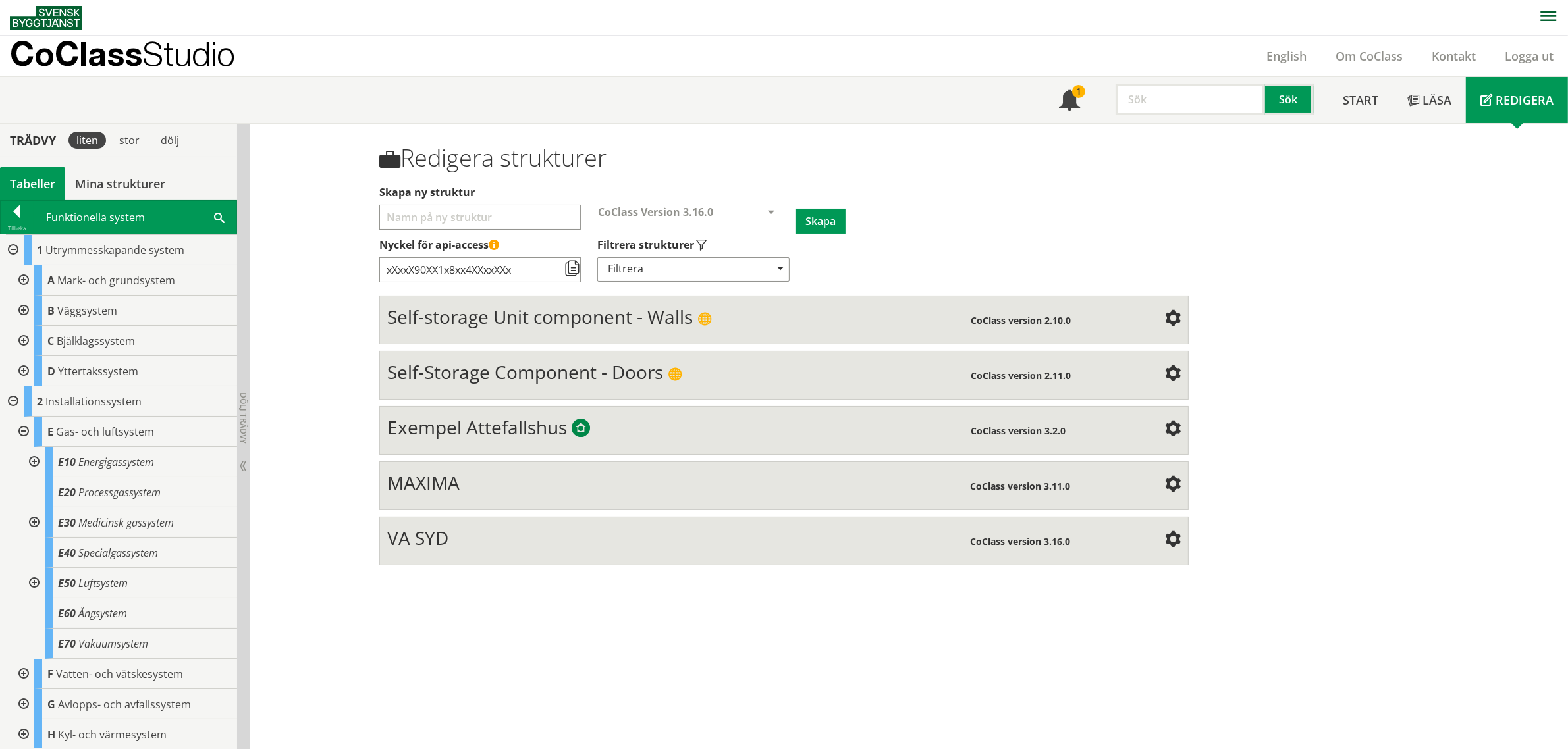
click at [28, 461] on div at bounding box center [33, 462] width 24 height 30
click at [1229, 222] on div "Redigera strukturer Skapa ny struktur CoClass Version 3.16.0 CoClass Version 3.…" at bounding box center [909, 436] width 1318 height 626
